Goal: Task Accomplishment & Management: Manage account settings

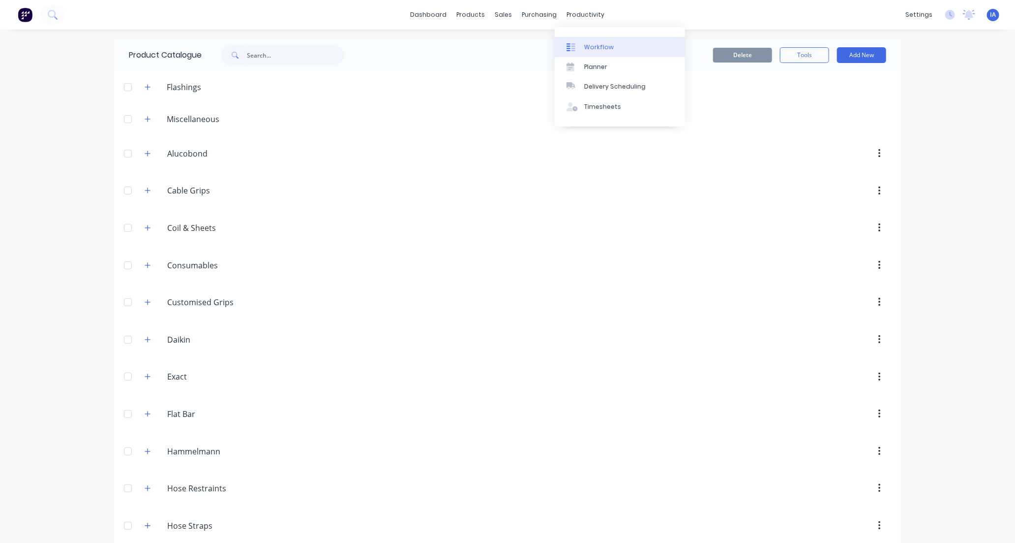
click at [600, 46] on div "Workflow" at bounding box center [599, 47] width 30 height 9
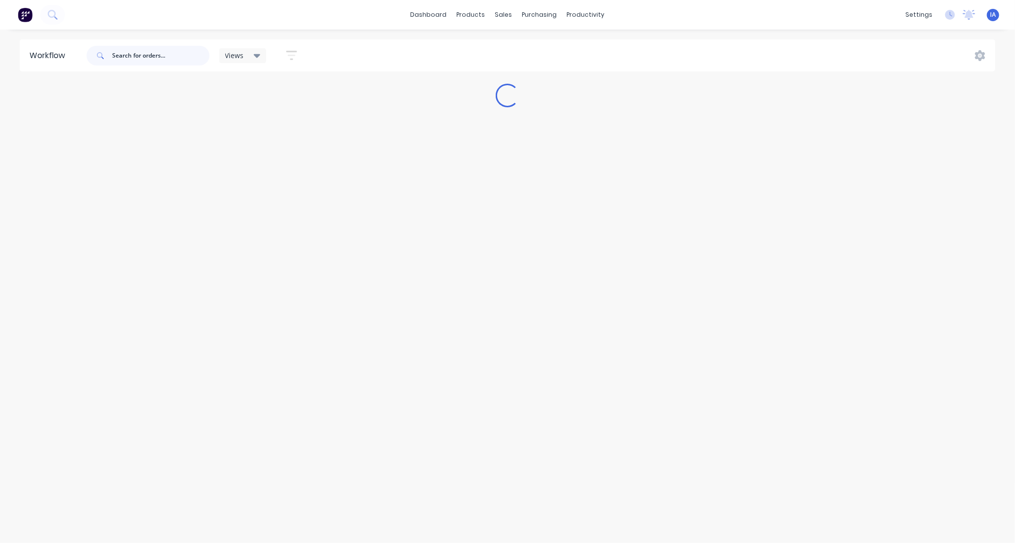
click at [151, 53] on input "text" at bounding box center [160, 56] width 97 height 20
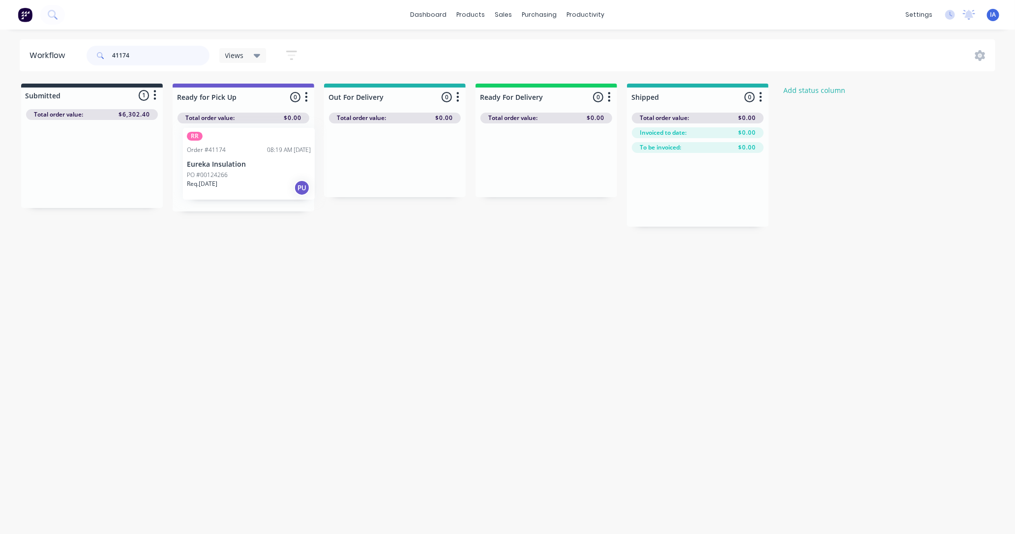
drag, startPoint x: 91, startPoint y: 185, endPoint x: 251, endPoint y: 185, distance: 160.9
click at [251, 185] on div "Submitted 1 Status colour #273444 hex #273444 Save Cancel Summaries Total order…" at bounding box center [528, 155] width 1070 height 143
type input "4"
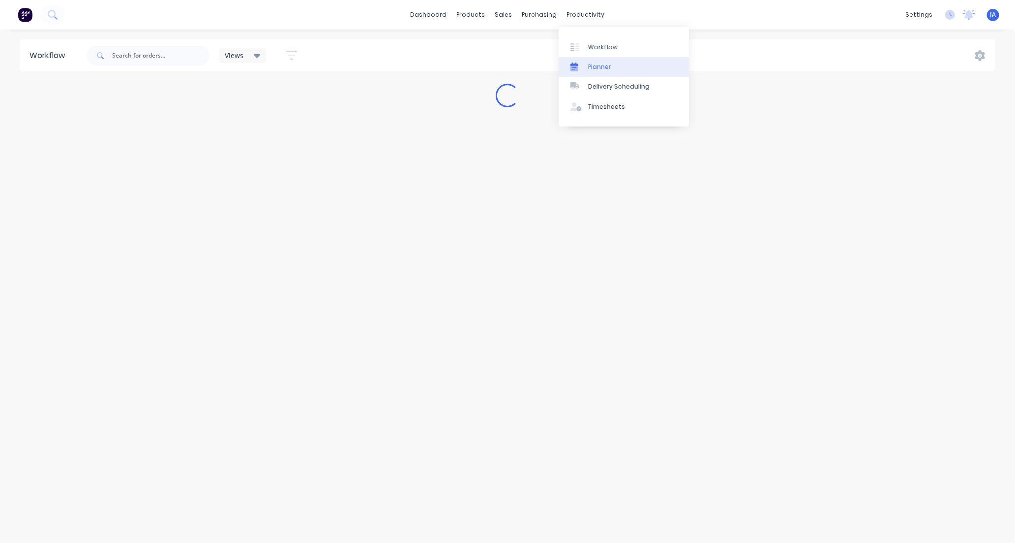
click at [597, 66] on div "Planner" at bounding box center [599, 66] width 23 height 9
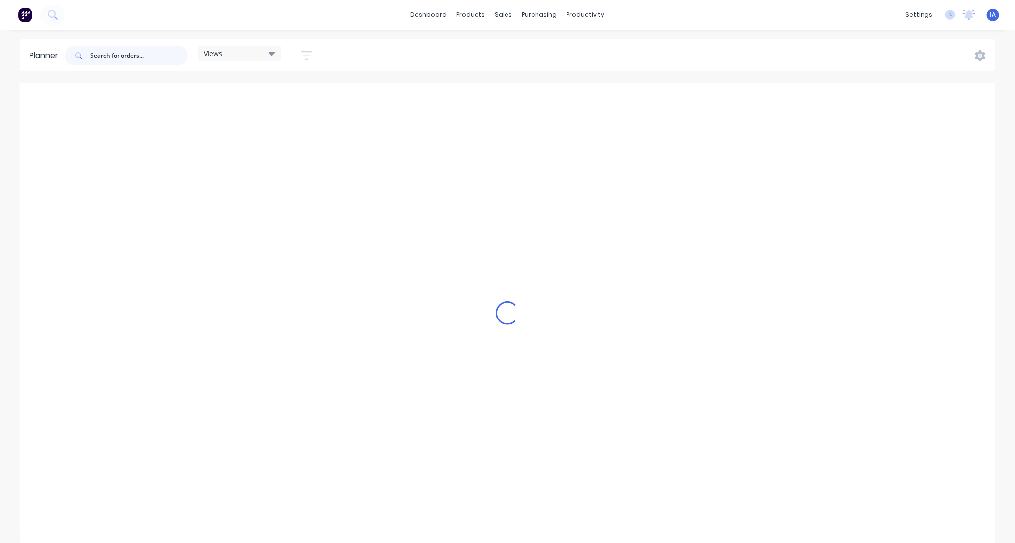
click at [114, 51] on input "text" at bounding box center [139, 56] width 97 height 20
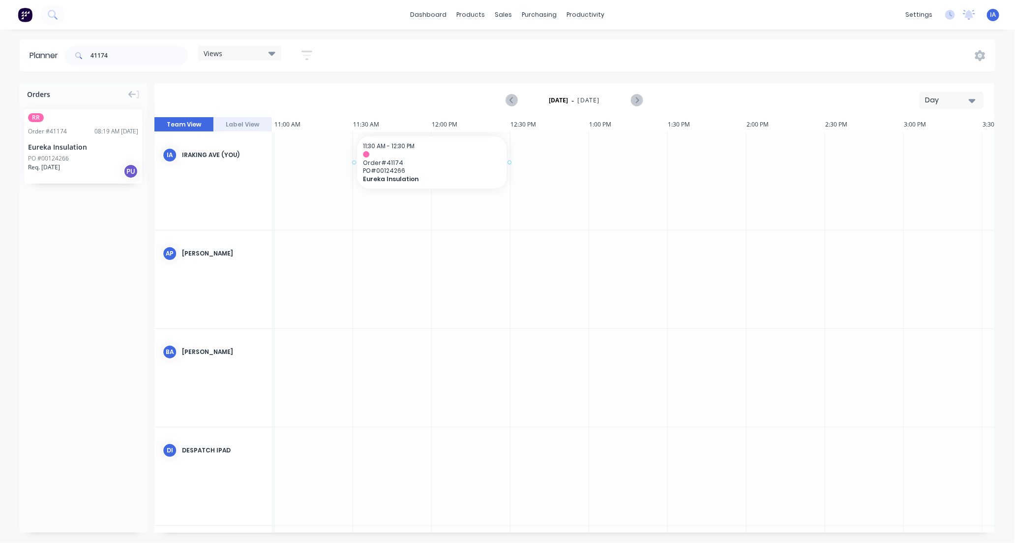
drag, startPoint x: 99, startPoint y: 159, endPoint x: 377, endPoint y: 139, distance: 278.7
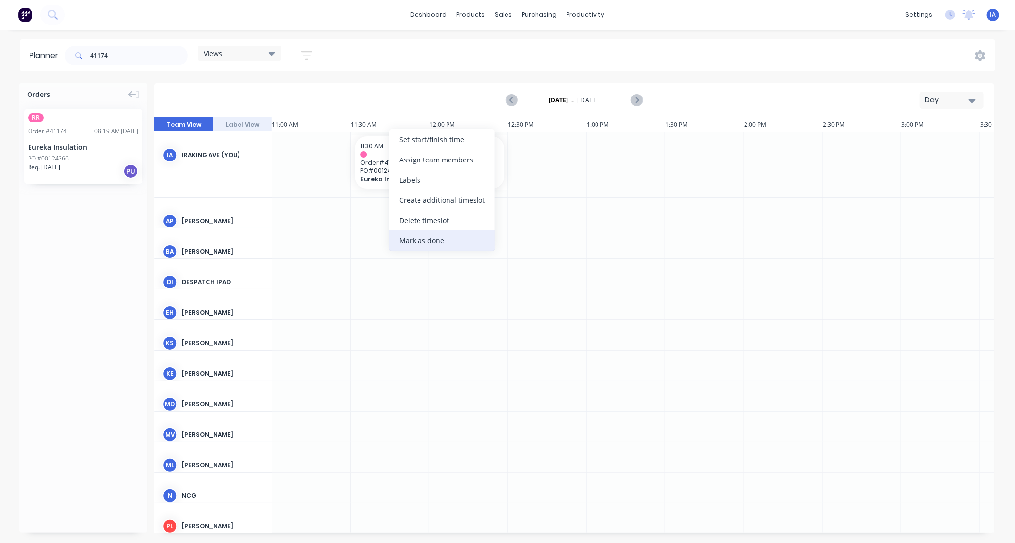
click at [452, 239] on div "Mark as done" at bounding box center [442, 240] width 105 height 20
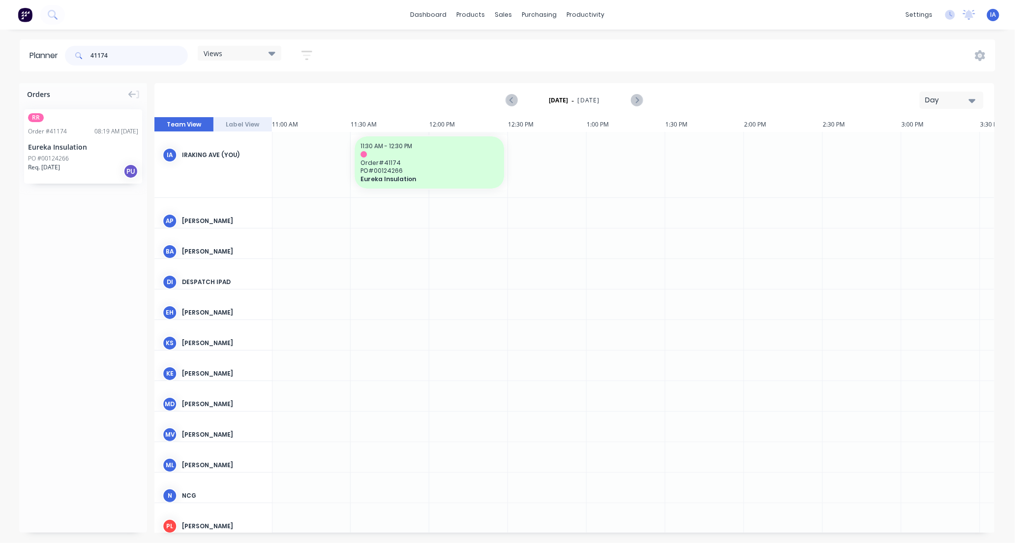
click at [124, 46] on input "41174" at bounding box center [139, 56] width 97 height 20
type input "4"
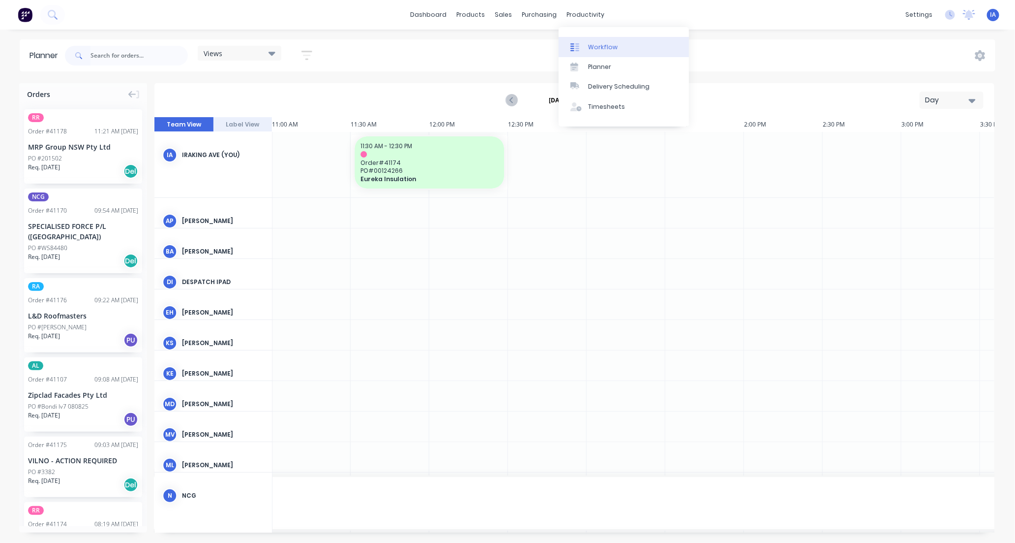
click at [615, 46] on div "Workflow" at bounding box center [603, 47] width 30 height 9
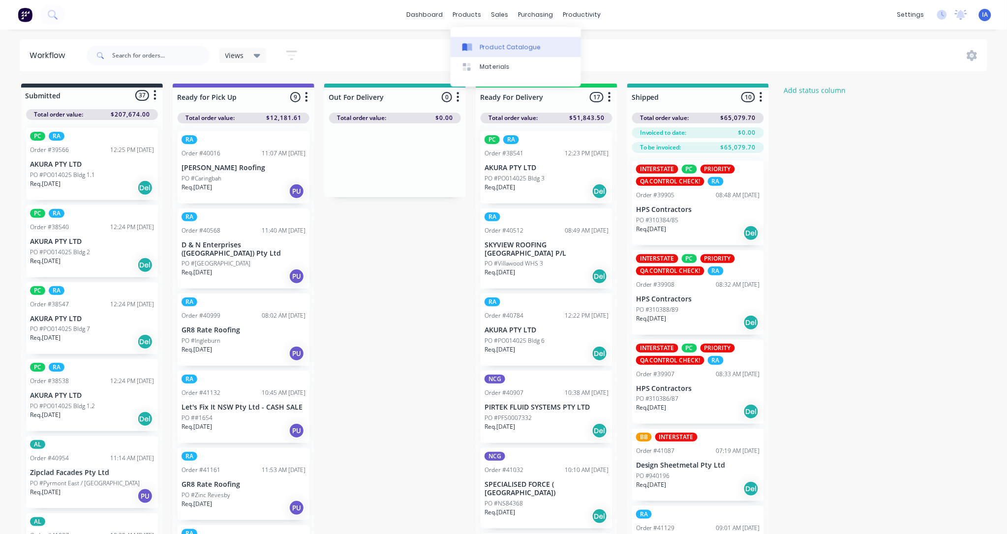
click at [501, 49] on div "Product Catalogue" at bounding box center [510, 47] width 61 height 9
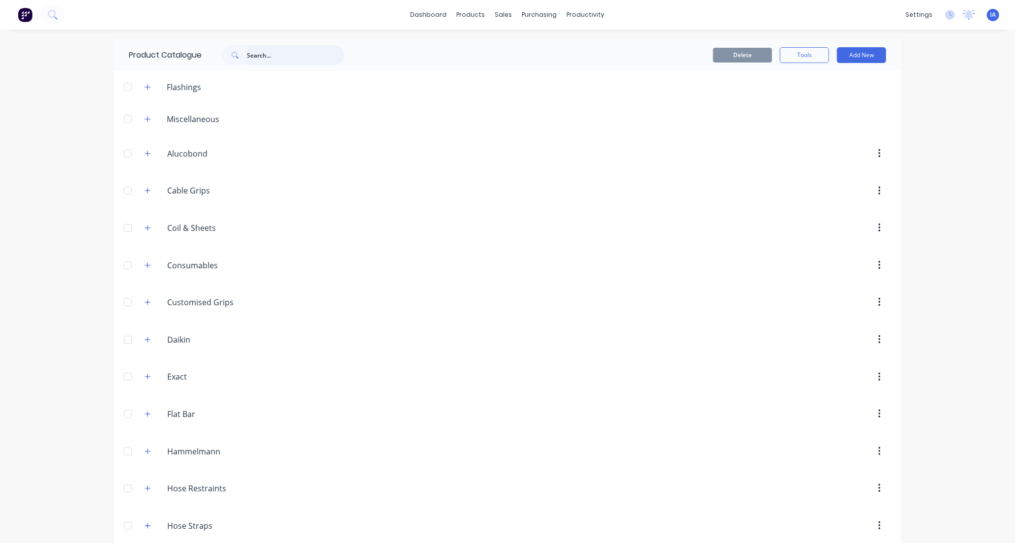
click at [281, 57] on input "text" at bounding box center [295, 55] width 97 height 20
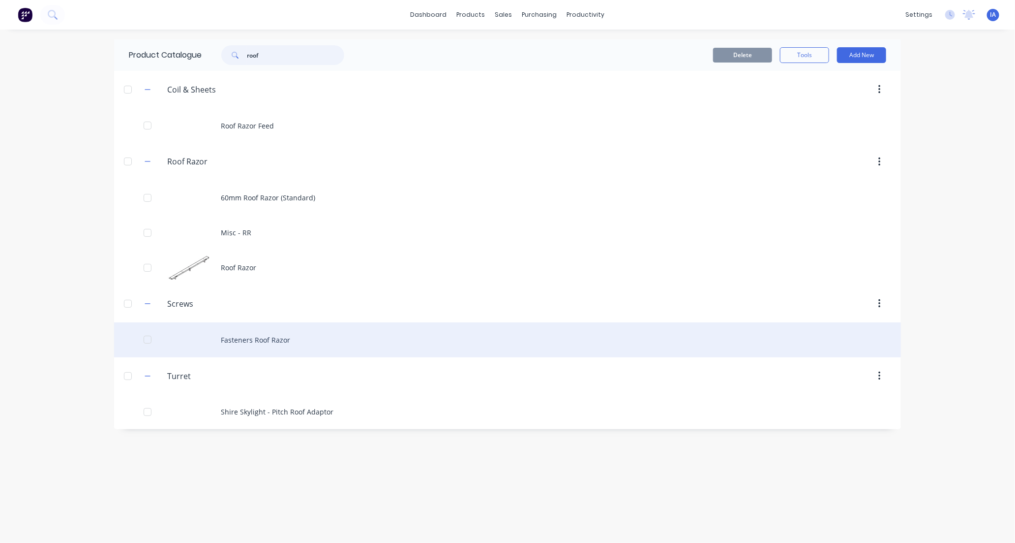
type input "roof"
click at [327, 338] on div "Fasteners Roof Razor" at bounding box center [507, 339] width 787 height 35
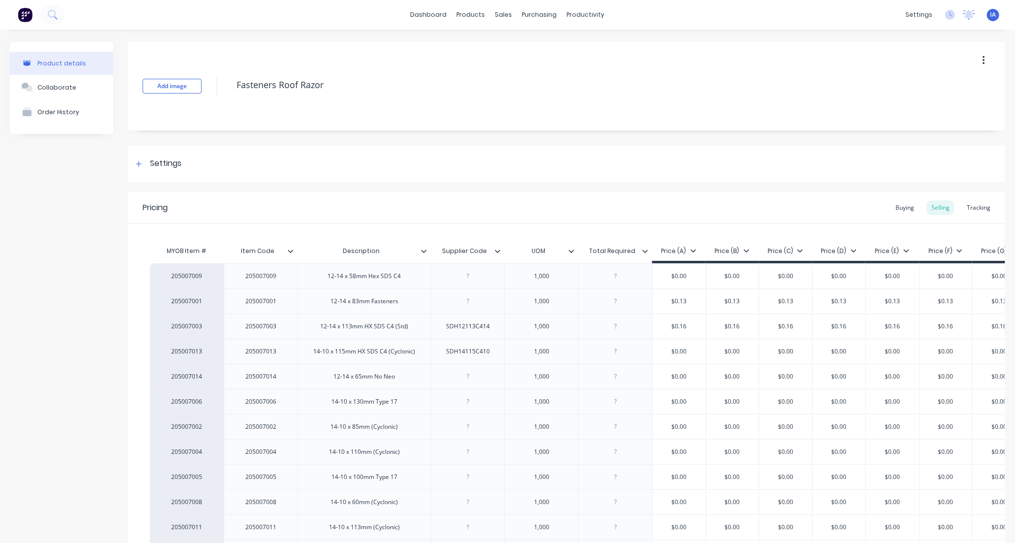
type textarea "x"
click at [968, 208] on div "Tracking" at bounding box center [978, 207] width 33 height 15
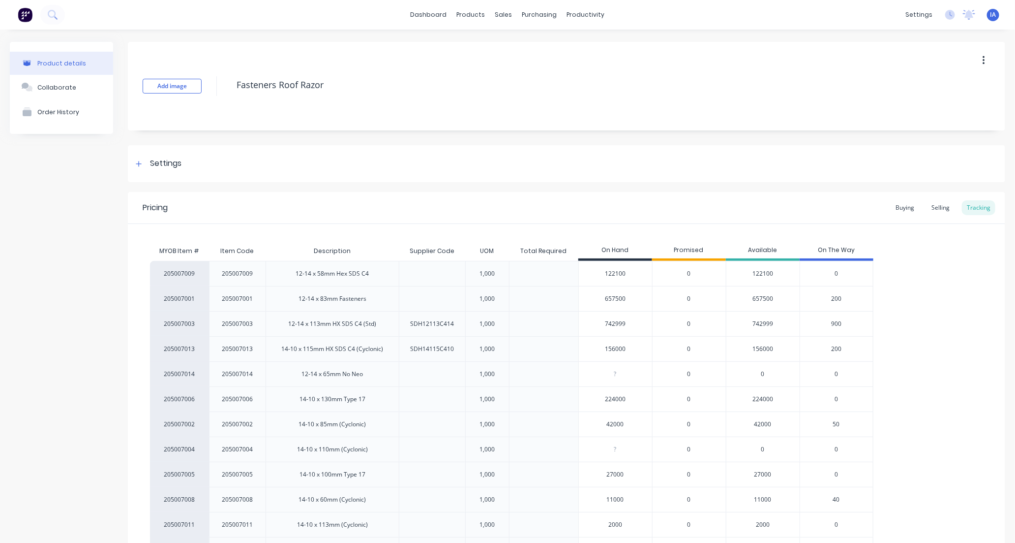
click at [611, 348] on input "156000" at bounding box center [615, 348] width 73 height 9
type input "1500"
type textarea "x"
type input "15500"
type textarea "x"
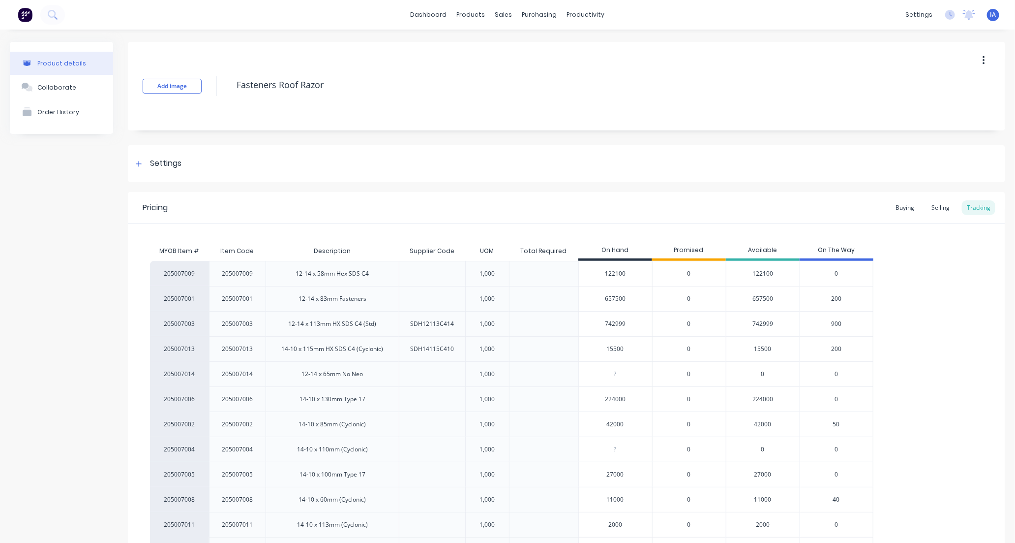
type input "155400"
type textarea "x"
type input "155400"
click at [906, 325] on div "205007009 205007009 12-14 x 58mm Hex SDS C4 1,000 122100 0 122100 0 205007001 2…" at bounding box center [566, 412] width 833 height 302
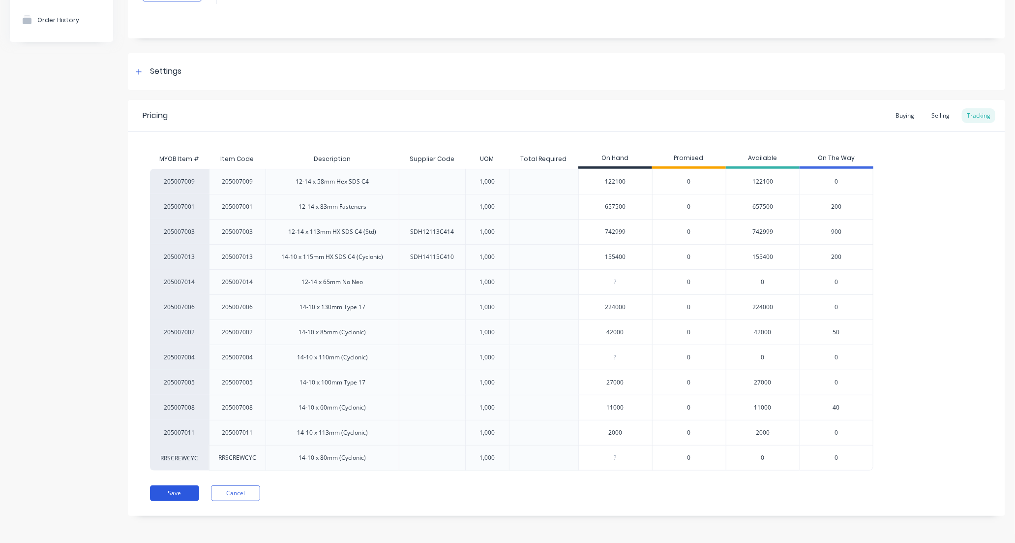
click at [169, 493] on button "Save" at bounding box center [174, 493] width 49 height 16
type textarea "x"
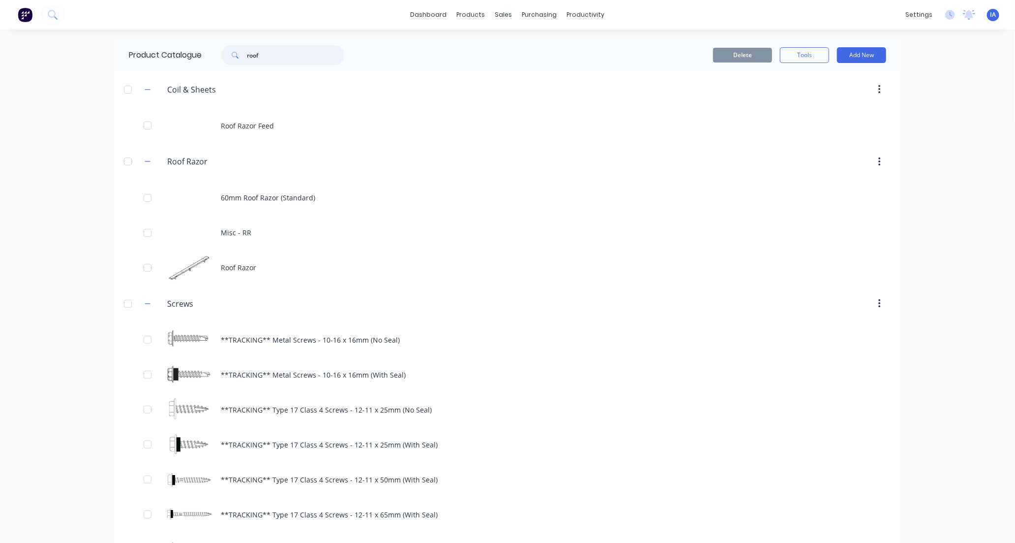
click at [269, 48] on input "roof" at bounding box center [295, 55] width 97 height 20
type input "r"
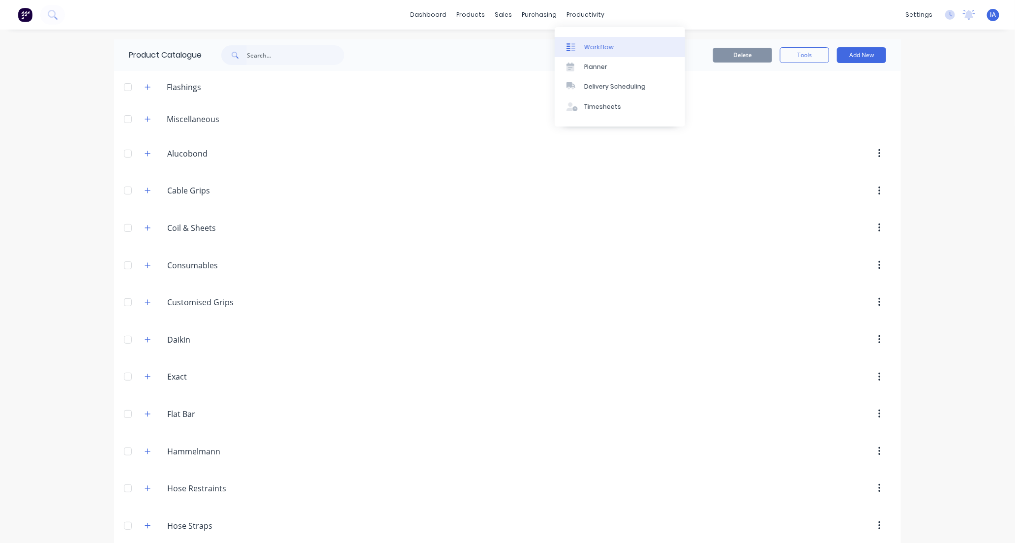
click at [605, 46] on div "Workflow" at bounding box center [599, 47] width 30 height 9
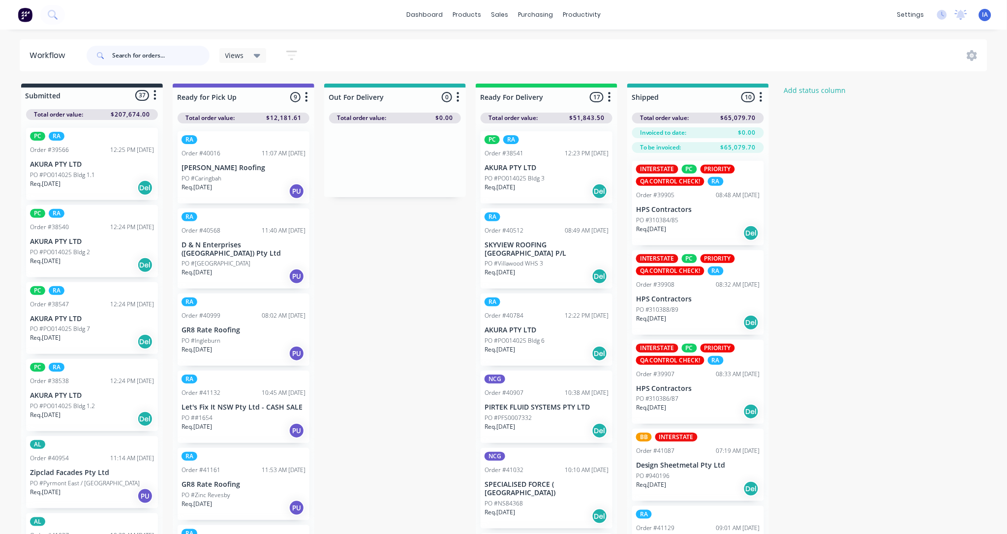
click at [143, 55] on input "text" at bounding box center [160, 56] width 97 height 20
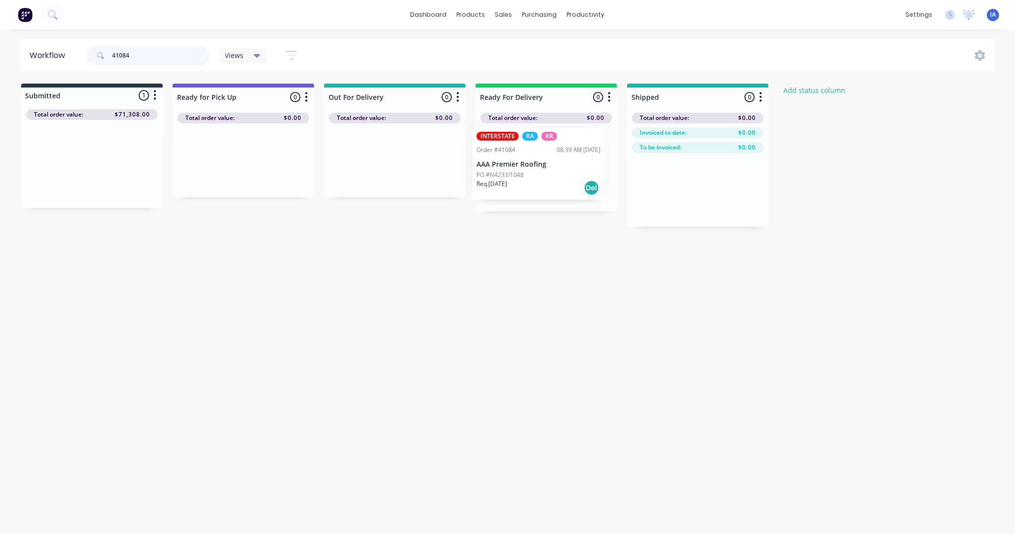
drag, startPoint x: 107, startPoint y: 169, endPoint x: 556, endPoint y: 170, distance: 449.1
click at [556, 169] on div "Submitted 1 Status colour #273444 hex #273444 Save Cancel Summaries Total order…" at bounding box center [528, 155] width 1070 height 143
type input "4"
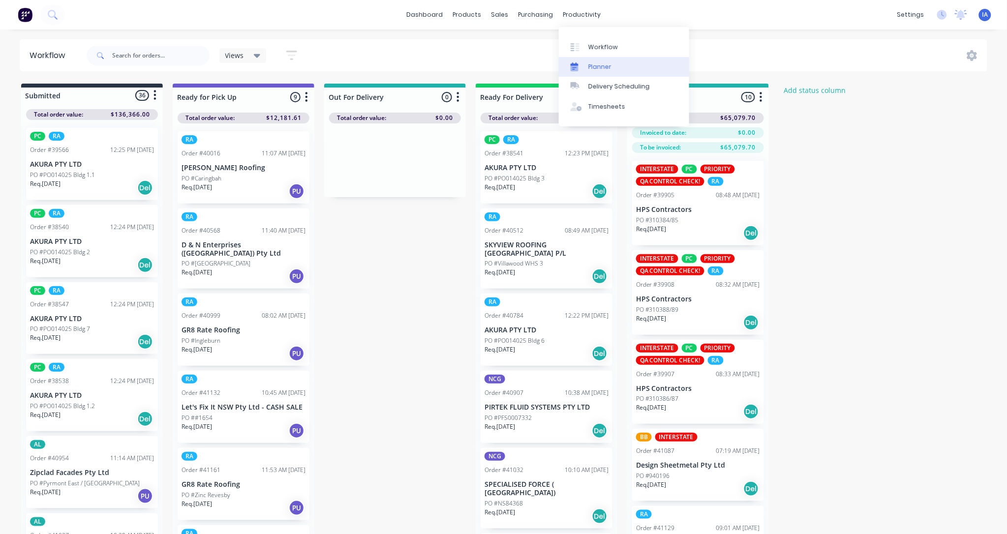
click at [622, 66] on link "Planner" at bounding box center [624, 67] width 130 height 20
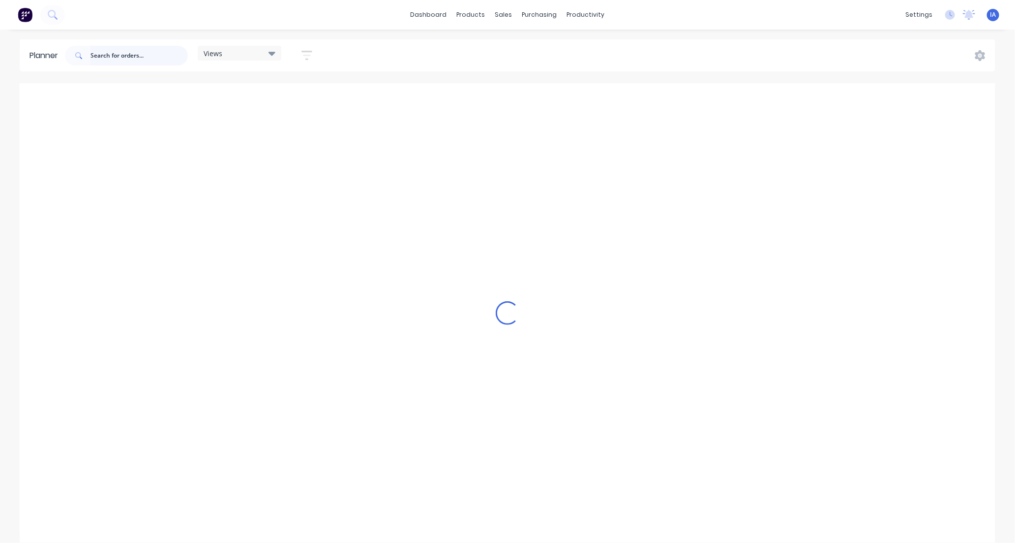
scroll to position [0, 1732]
click at [142, 57] on input "text" at bounding box center [139, 56] width 97 height 20
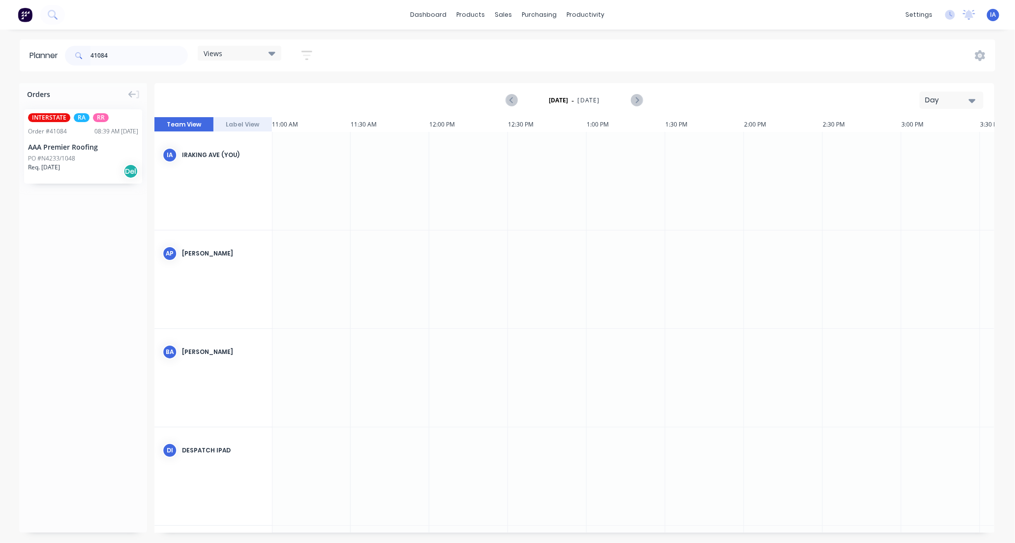
click at [974, 98] on icon "button" at bounding box center [972, 100] width 7 height 11
click at [942, 163] on div "Month" at bounding box center [933, 166] width 97 height 20
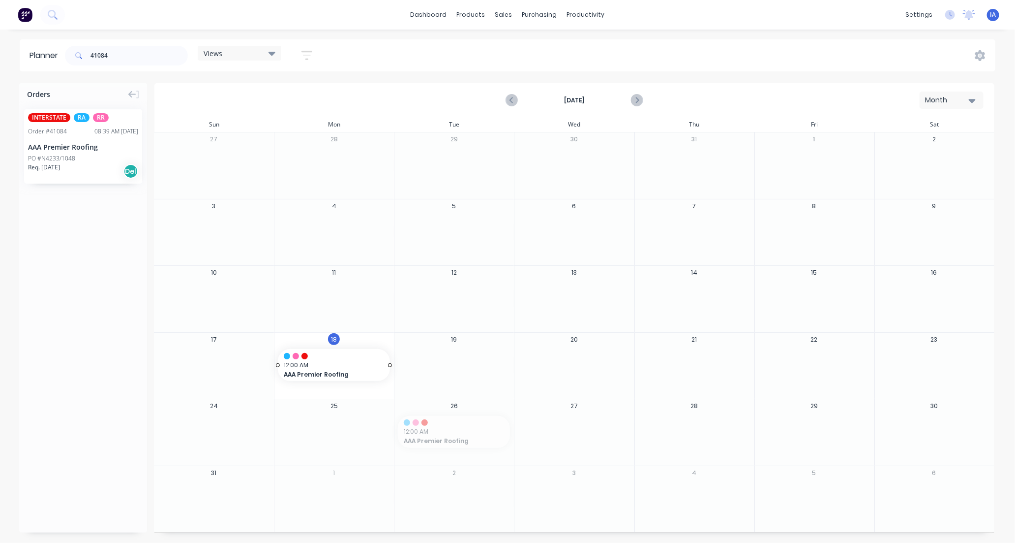
drag, startPoint x: 454, startPoint y: 422, endPoint x: 360, endPoint y: 356, distance: 114.5
click at [422, 448] on div "Mark as done" at bounding box center [414, 449] width 105 height 20
click at [130, 48] on input "41084" at bounding box center [139, 56] width 97 height 20
type input "4"
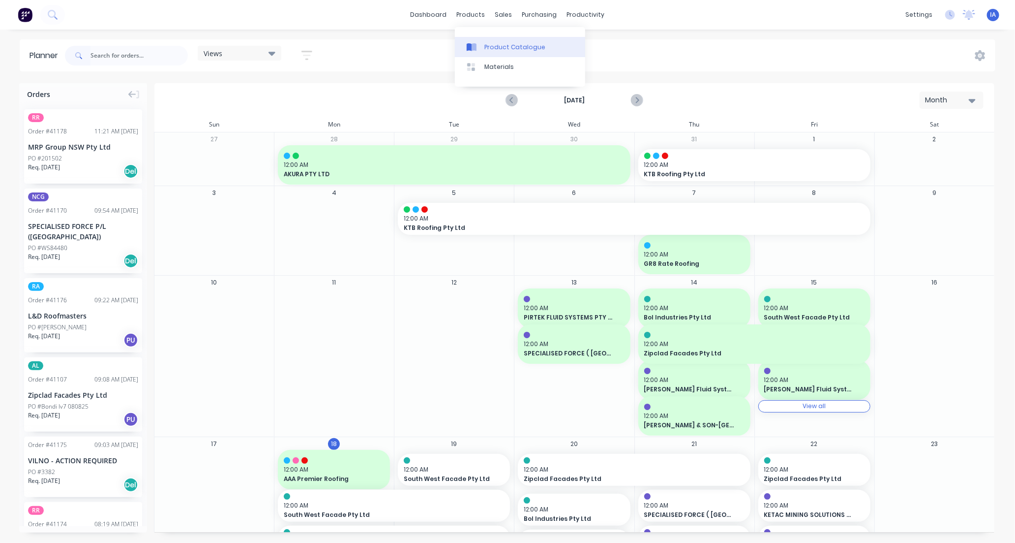
click at [507, 46] on div "Product Catalogue" at bounding box center [515, 47] width 61 height 9
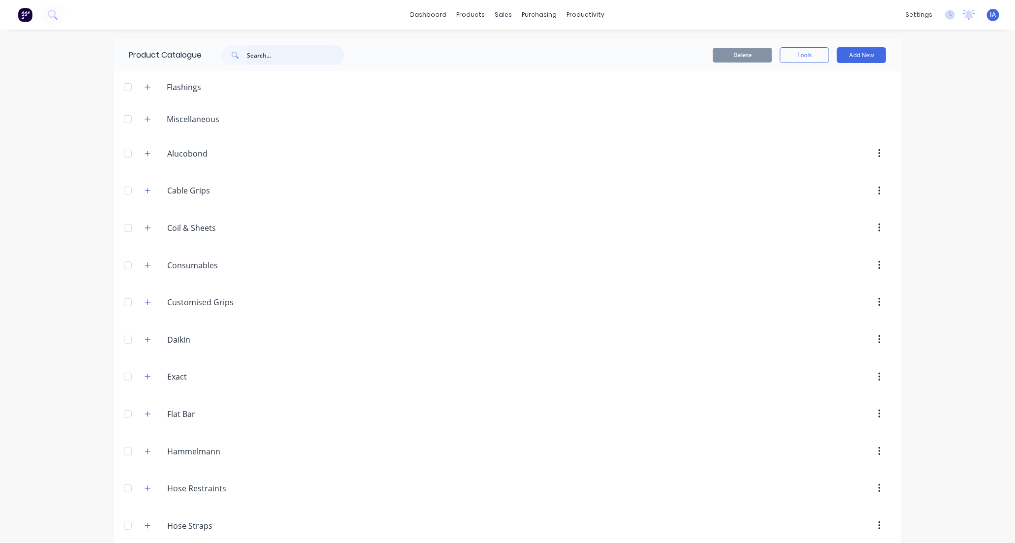
click at [257, 54] on input "text" at bounding box center [295, 55] width 97 height 20
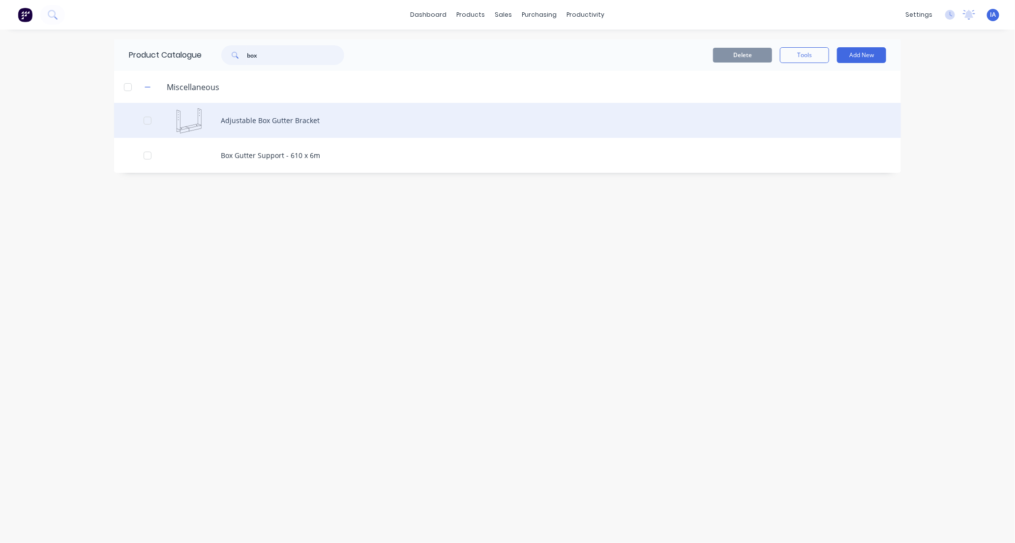
type input "box"
click at [335, 121] on div "Adjustable Box Gutter Bracket" at bounding box center [507, 120] width 787 height 35
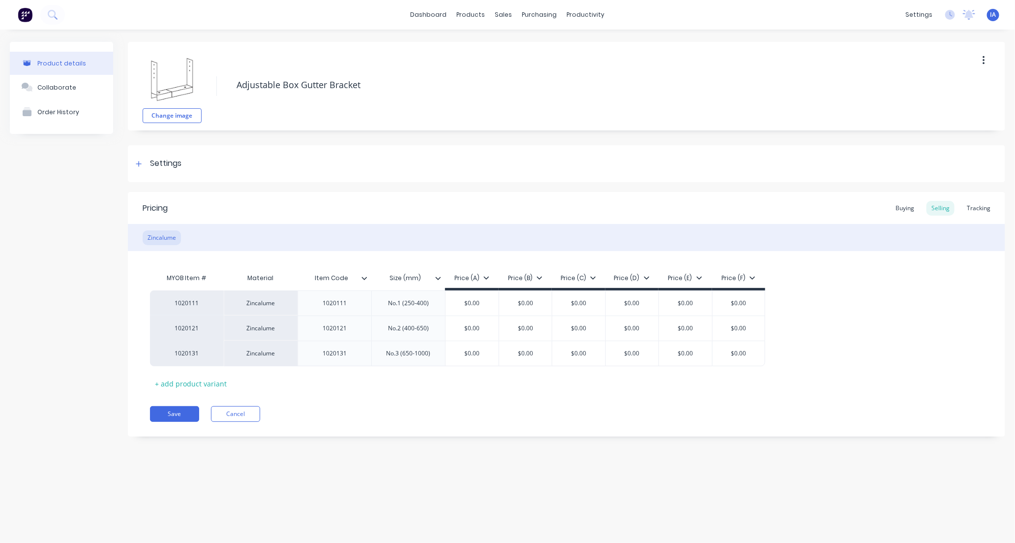
type textarea "x"
click at [972, 208] on div "Tracking" at bounding box center [978, 208] width 33 height 15
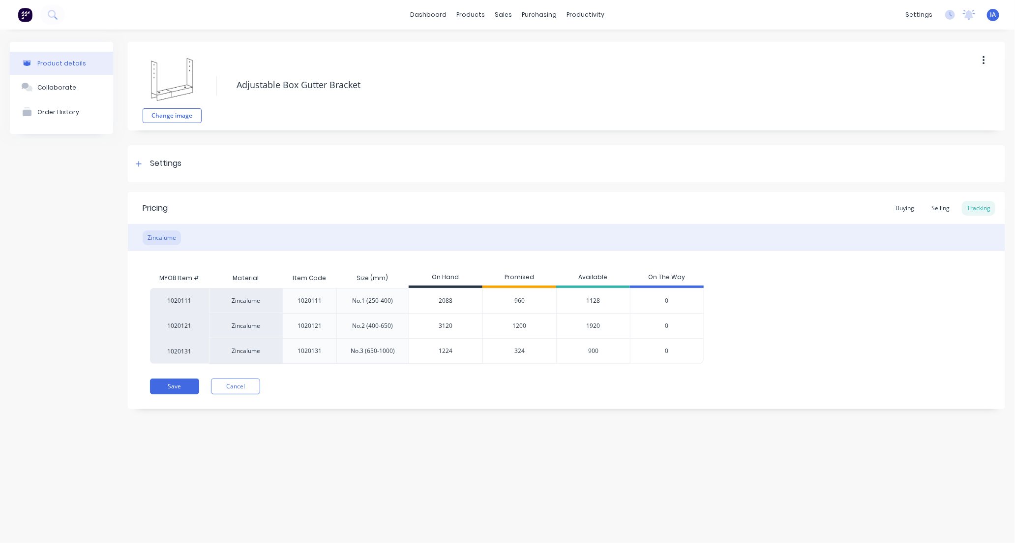
click at [441, 325] on input "3120" at bounding box center [445, 325] width 73 height 9
type input "320"
type textarea "x"
type input "3720"
type textarea "x"
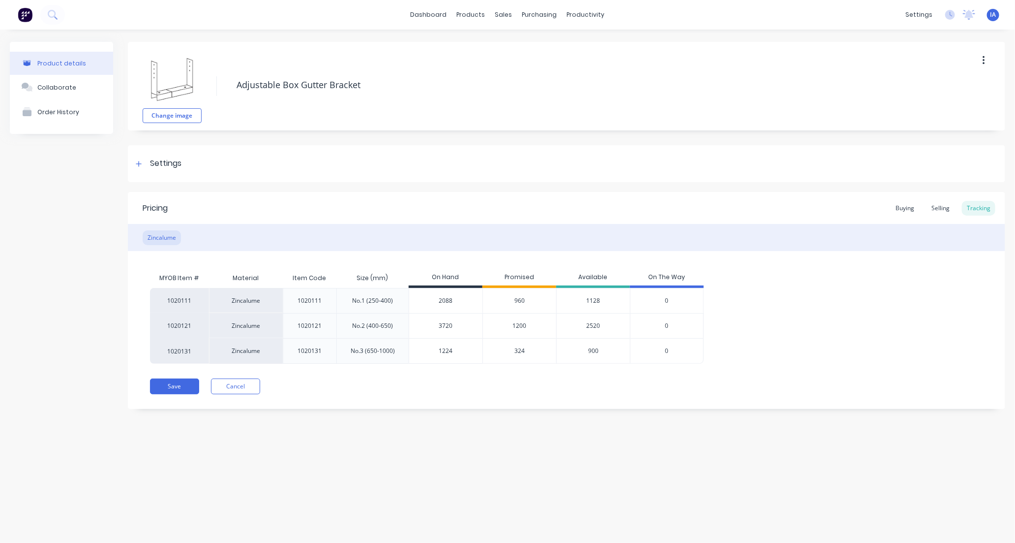
type input "3720"
click at [516, 461] on div "Product details Collaborate Order History Change image Adjustable Box Gutter Br…" at bounding box center [507, 276] width 1015 height 493
click at [170, 385] on button "Save" at bounding box center [174, 386] width 49 height 16
type textarea "x"
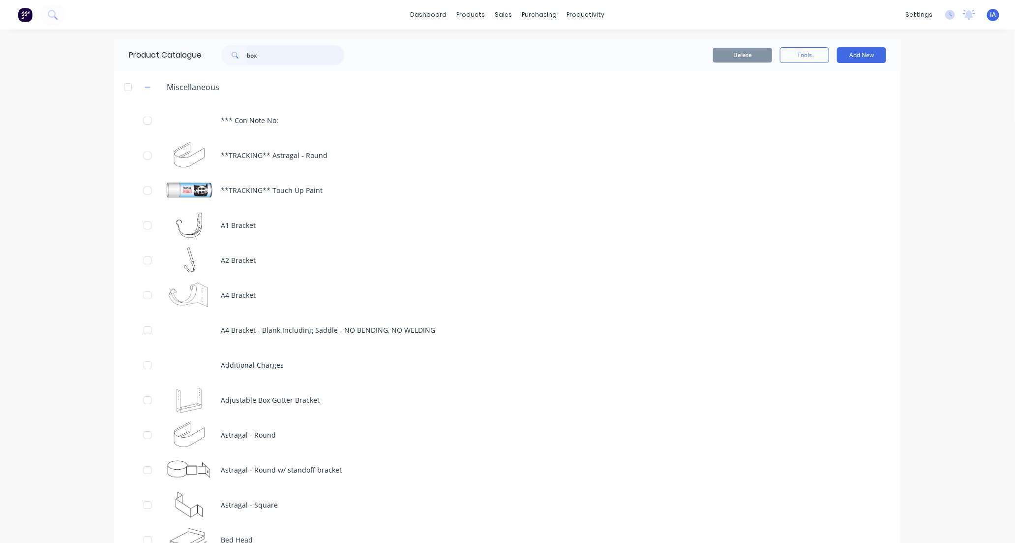
click at [286, 55] on input "box" at bounding box center [295, 55] width 97 height 20
type input "b"
